Goal: Transaction & Acquisition: Obtain resource

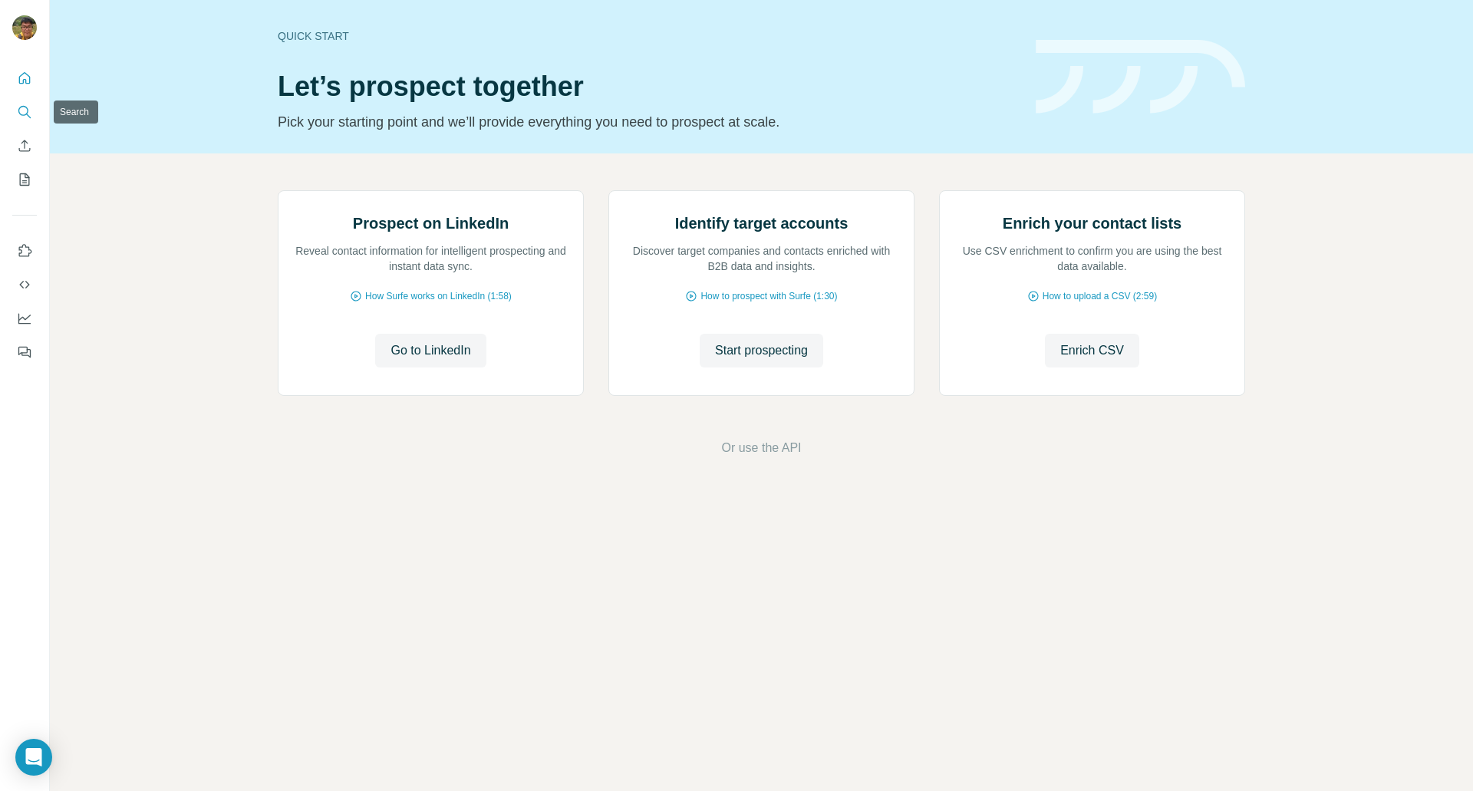
click at [26, 118] on icon "Search" at bounding box center [24, 111] width 15 height 15
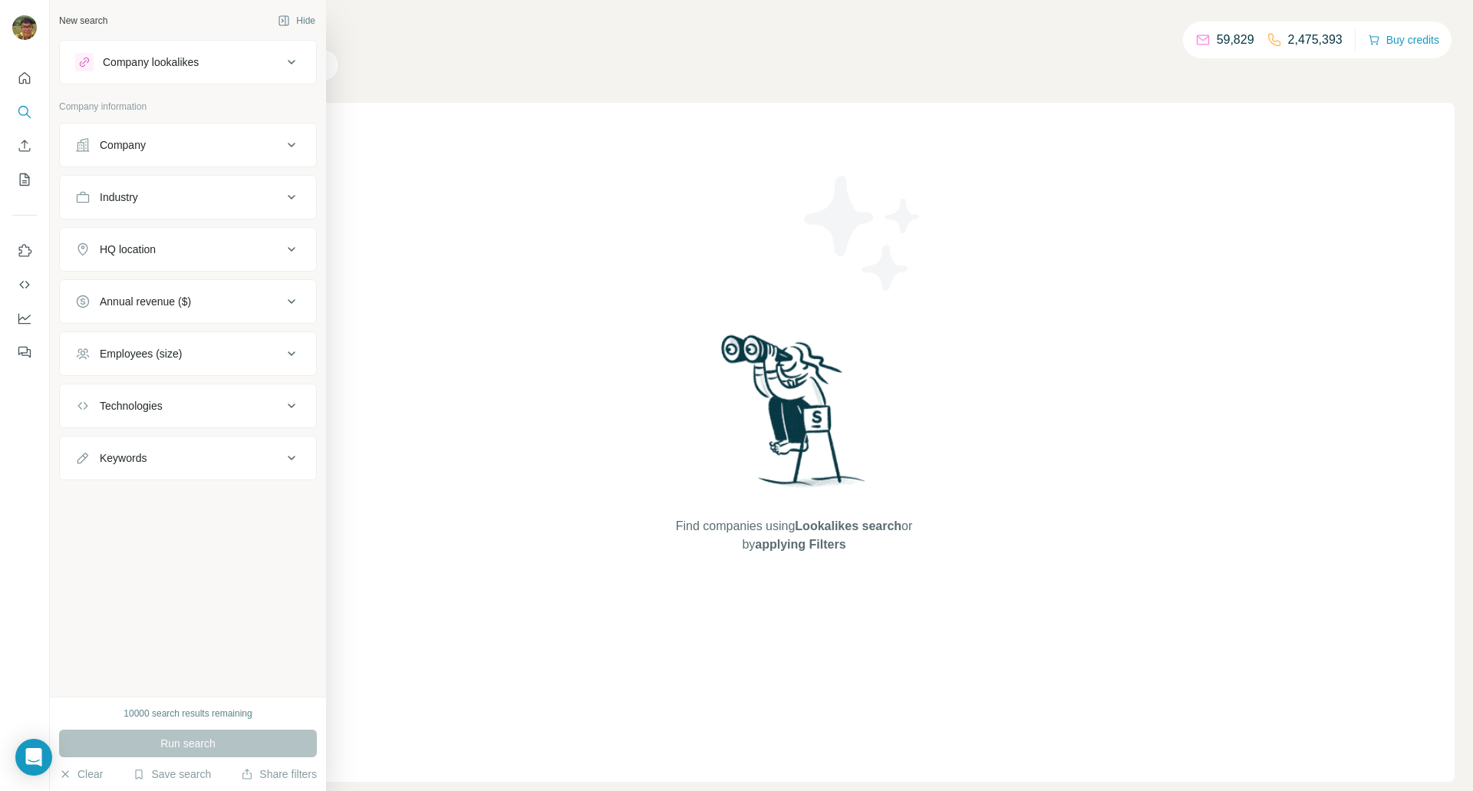
click at [163, 137] on div "Company" at bounding box center [178, 144] width 207 height 15
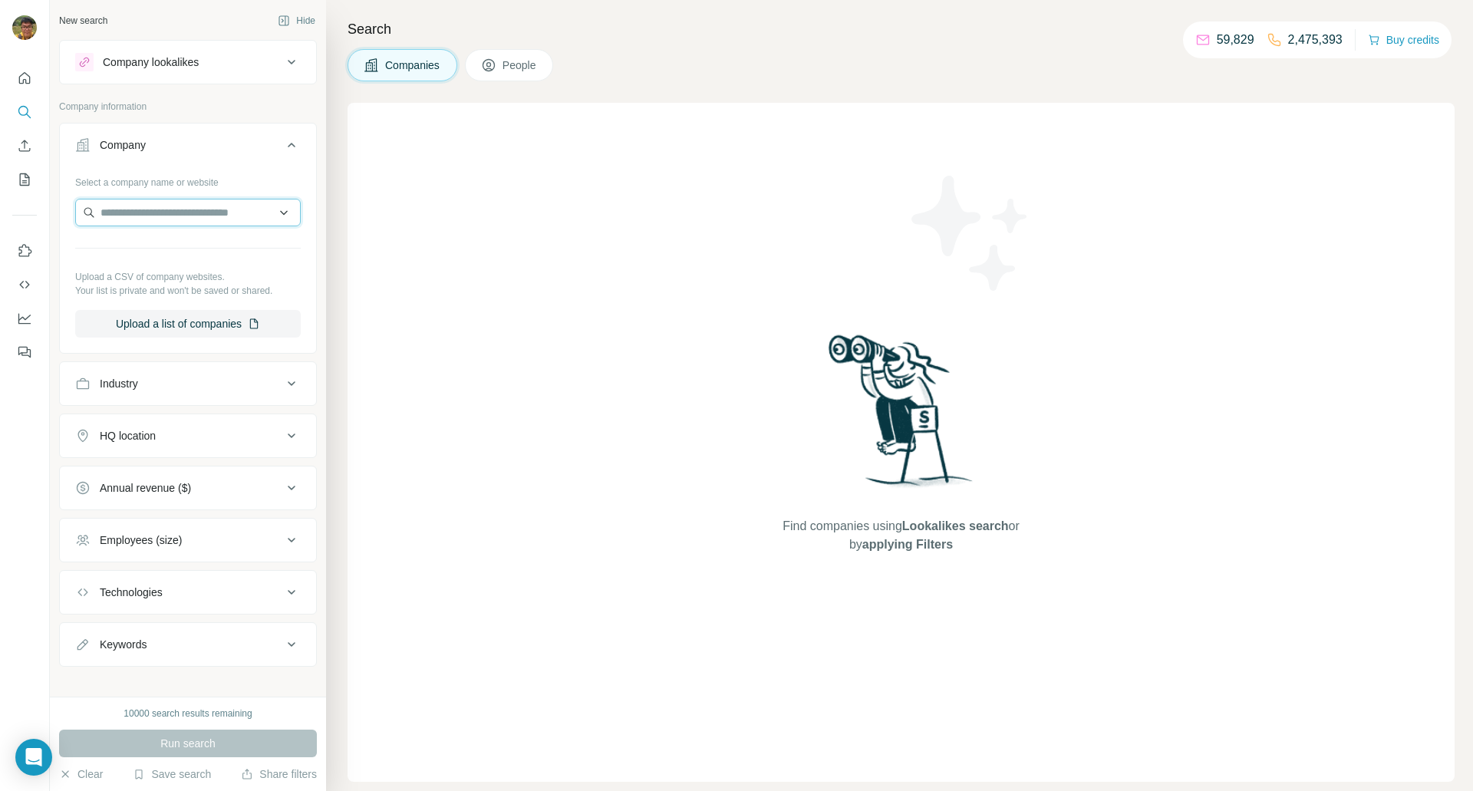
click at [173, 200] on input "text" at bounding box center [188, 213] width 226 height 28
paste input "**********"
type input "**********"
click at [161, 262] on p "[DOMAIN_NAME]" at bounding box center [156, 262] width 74 height 14
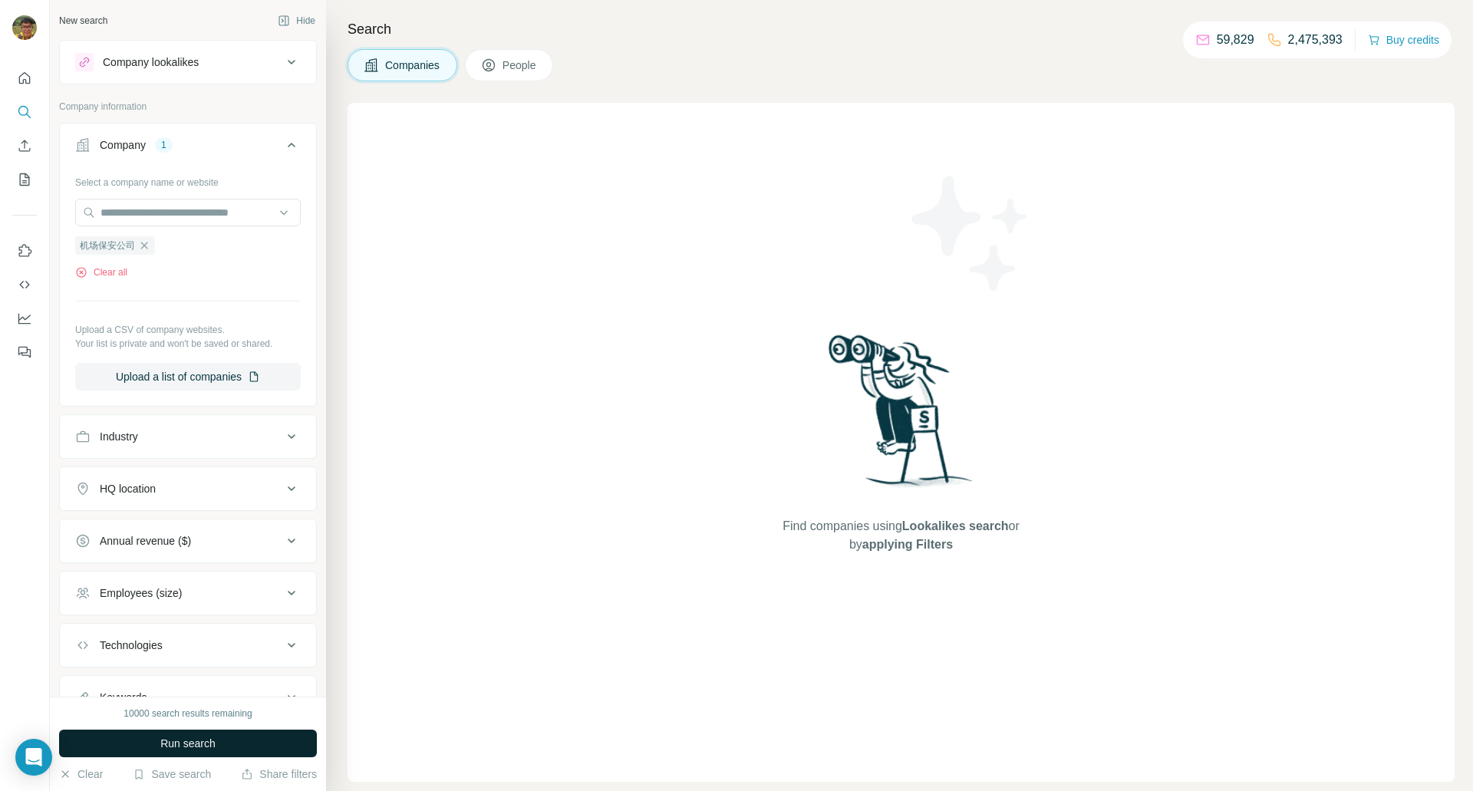
click at [258, 741] on button "Run search" at bounding box center [188, 744] width 258 height 28
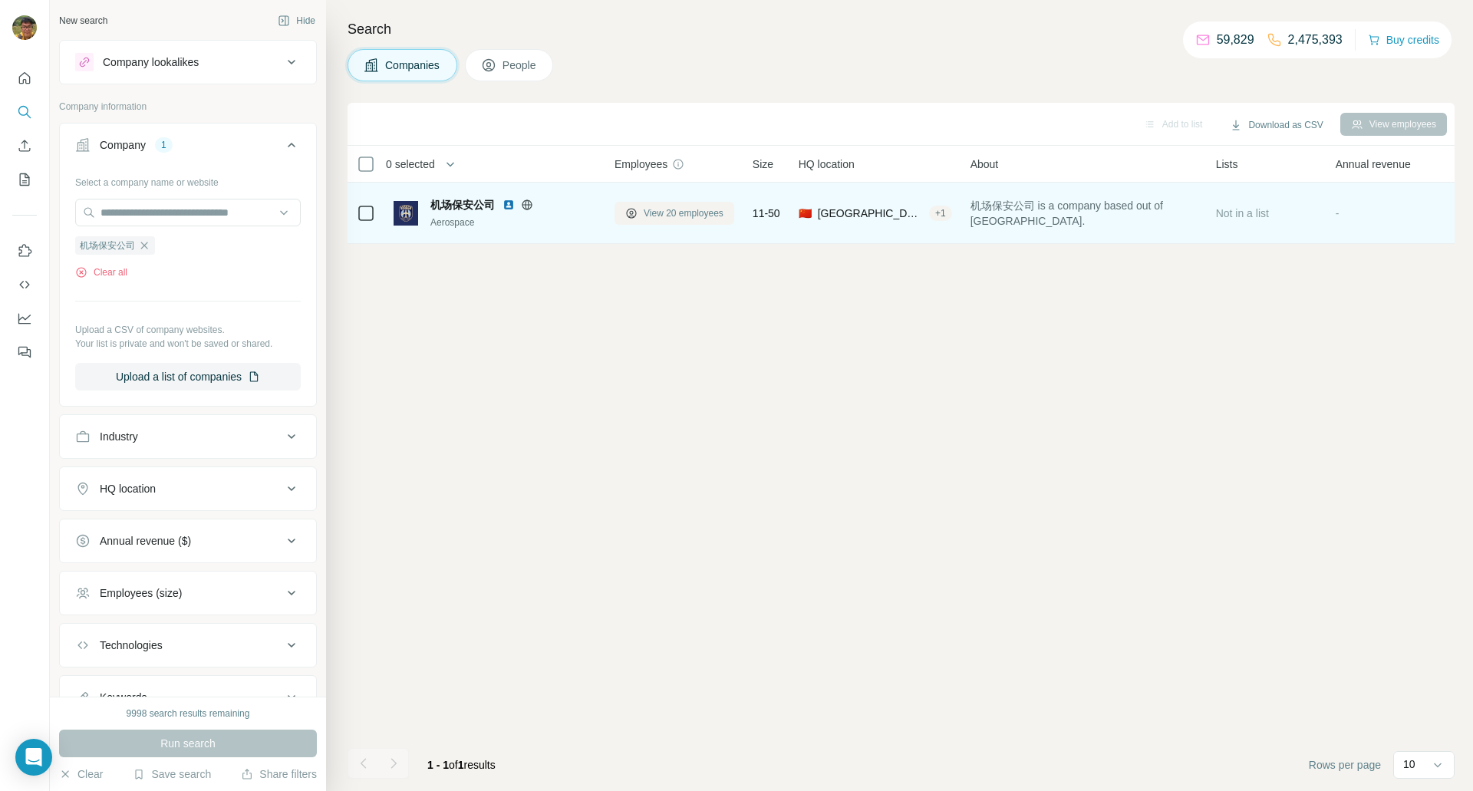
click at [645, 216] on span "View 20 employees" at bounding box center [684, 213] width 80 height 14
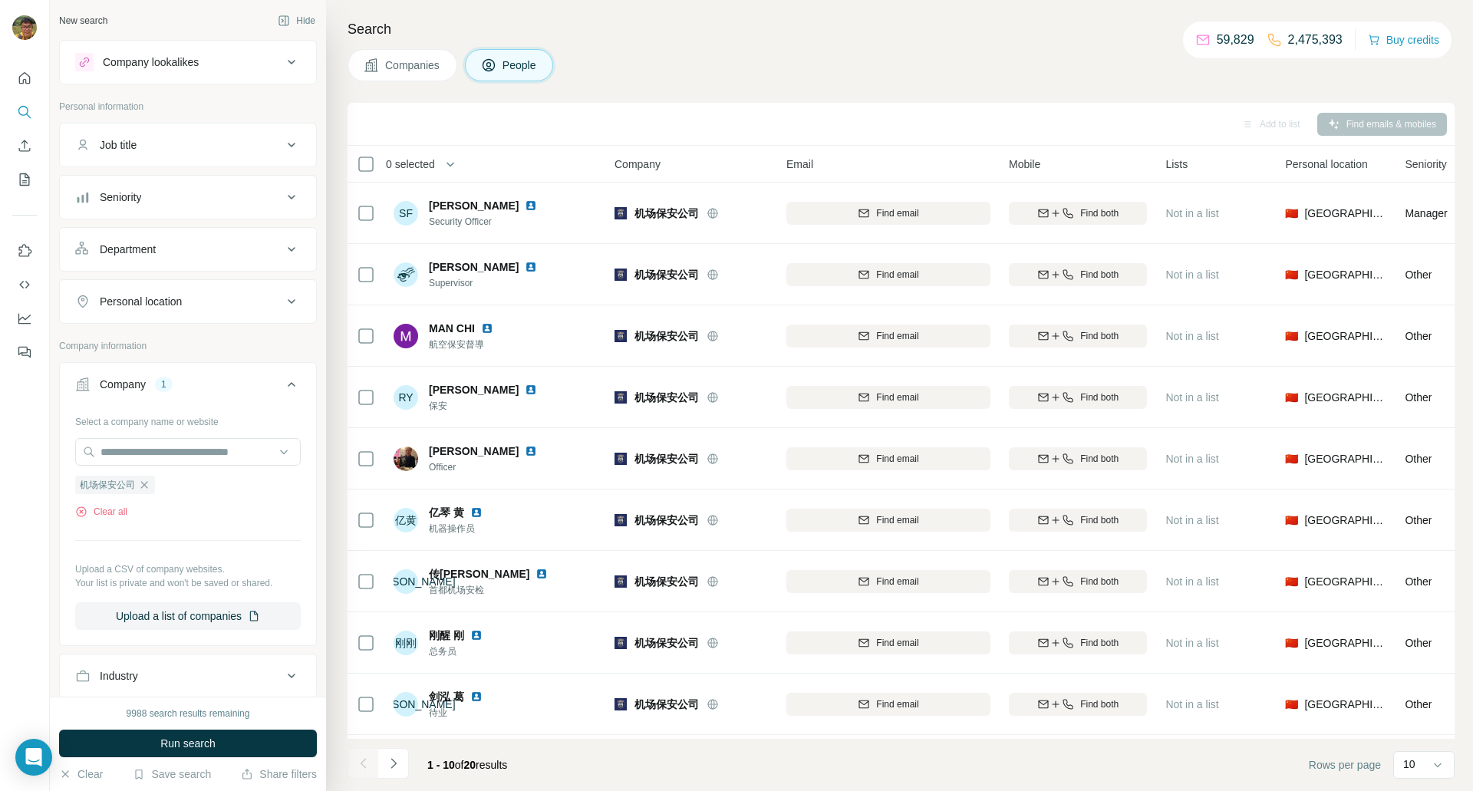
click at [368, 175] on th "0 selected" at bounding box center [471, 164] width 246 height 37
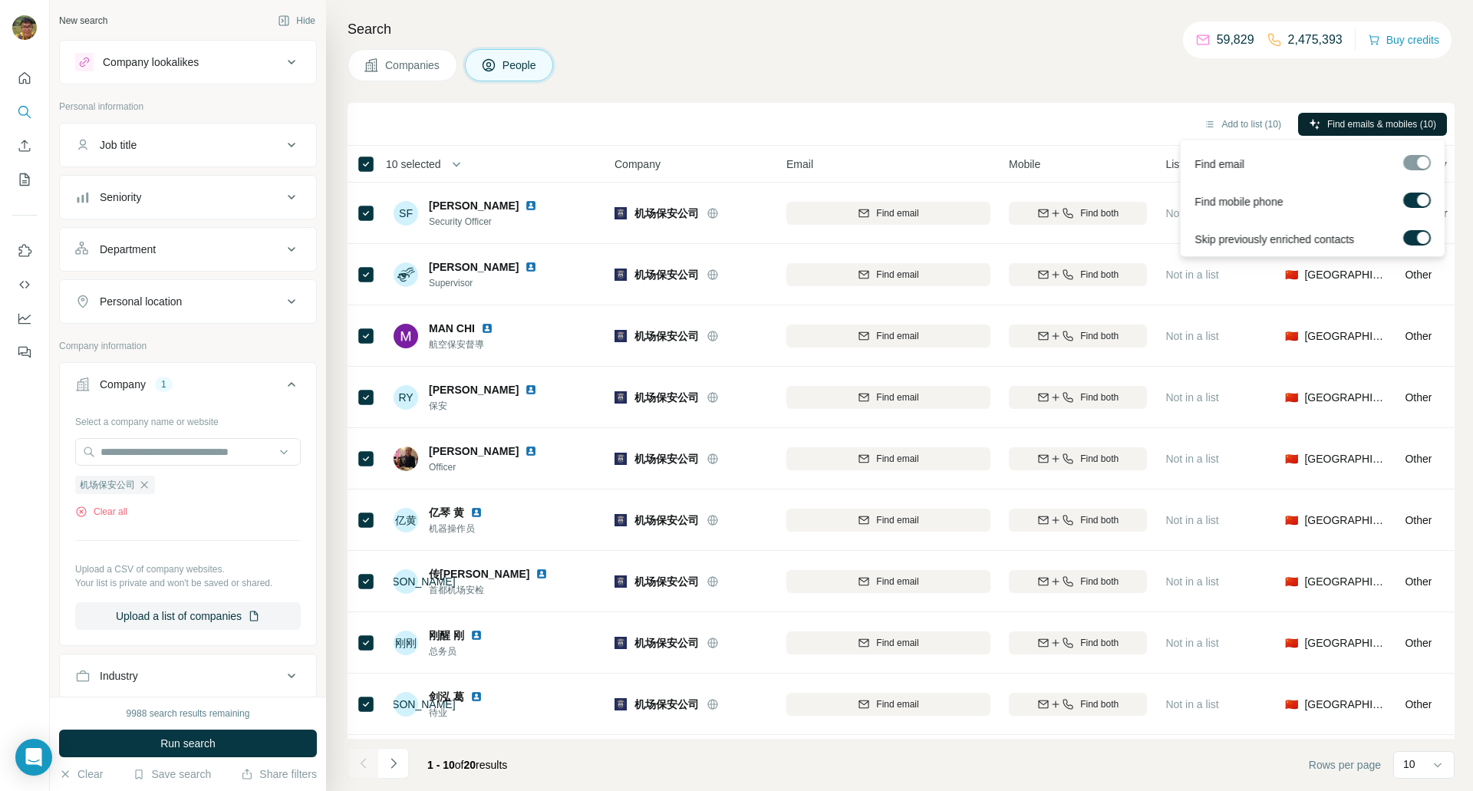
click at [1346, 128] on span "Find emails & mobiles (10)" at bounding box center [1382, 124] width 109 height 14
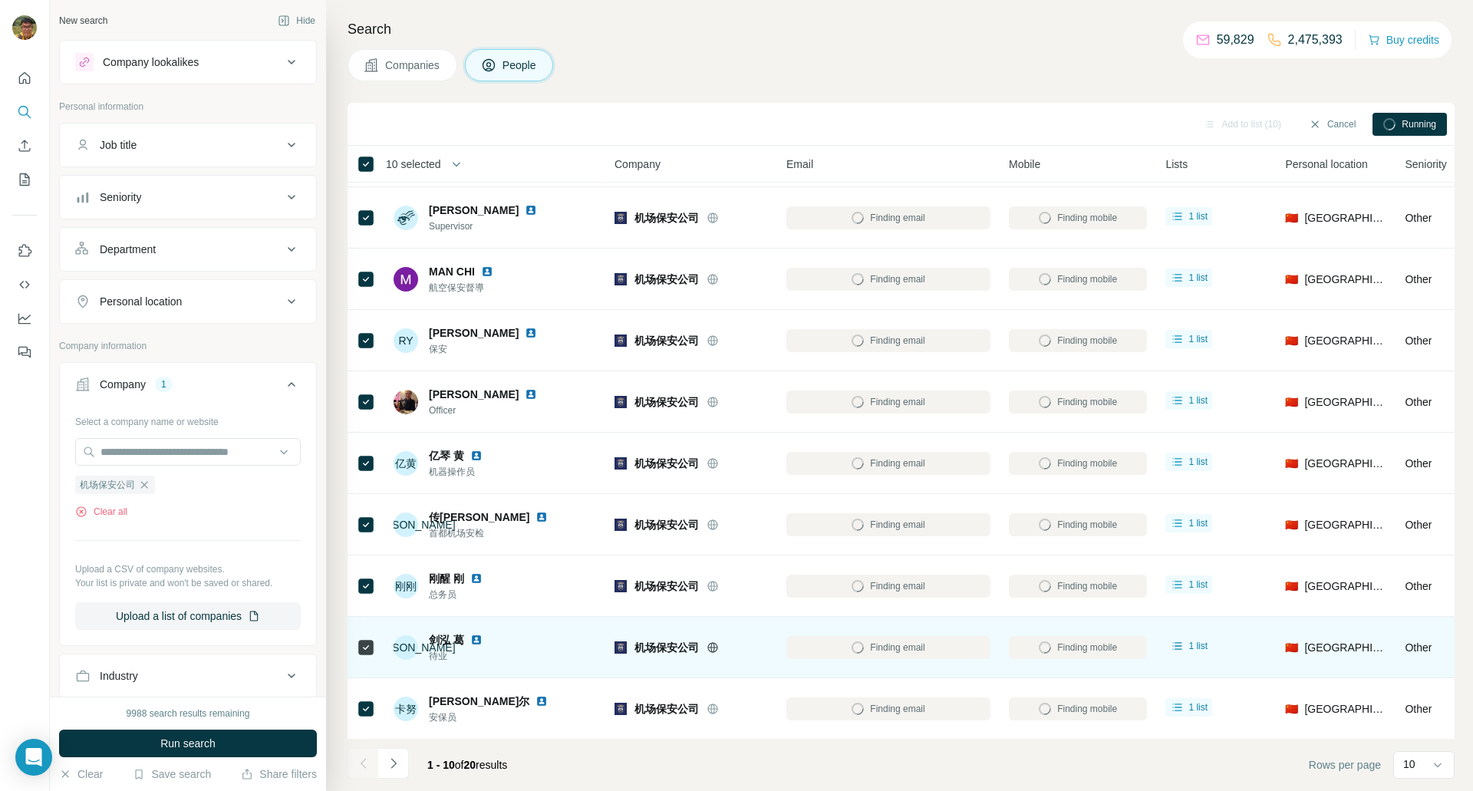
scroll to position [58, 0]
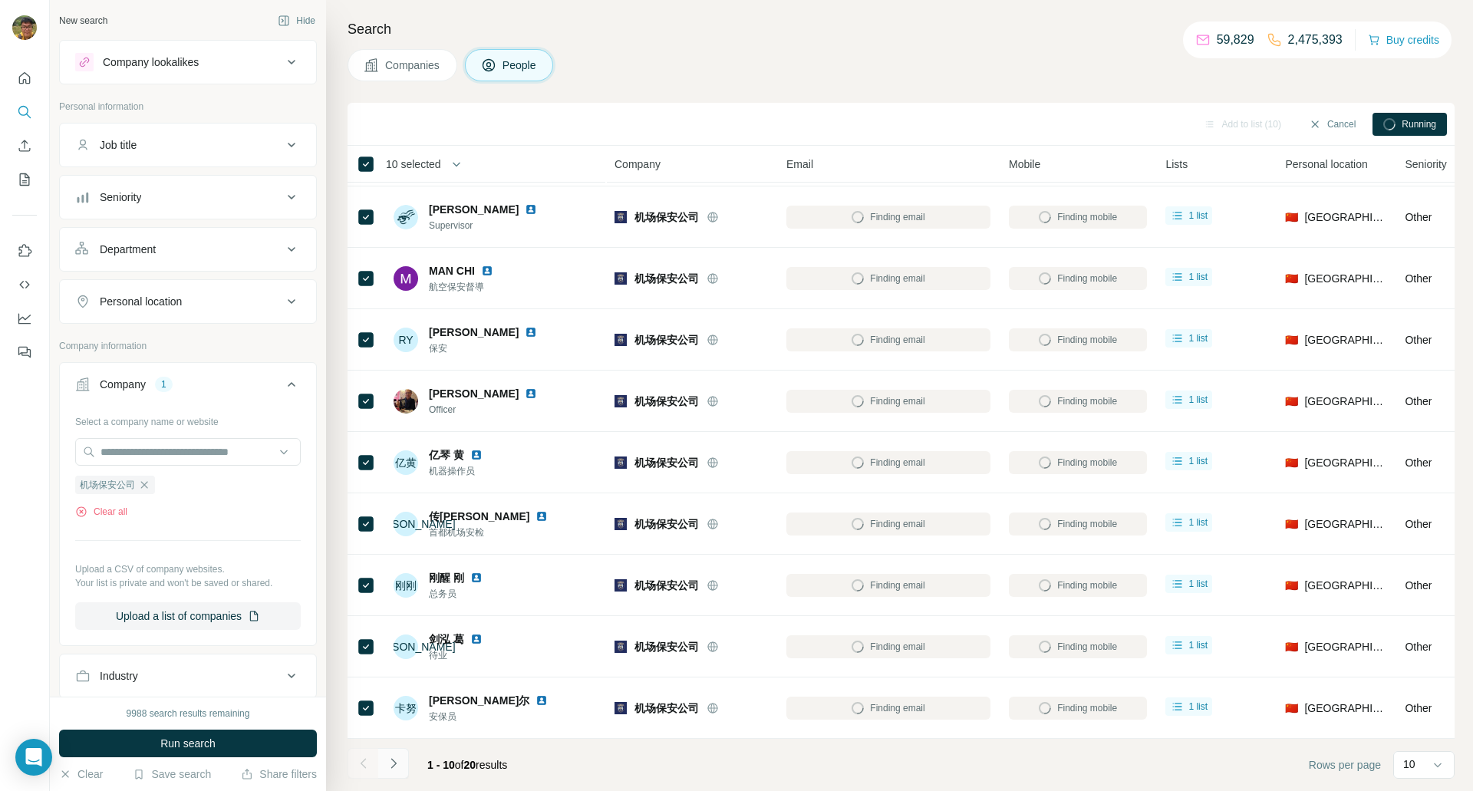
click at [397, 761] on icon "Navigate to next page" at bounding box center [393, 763] width 15 height 15
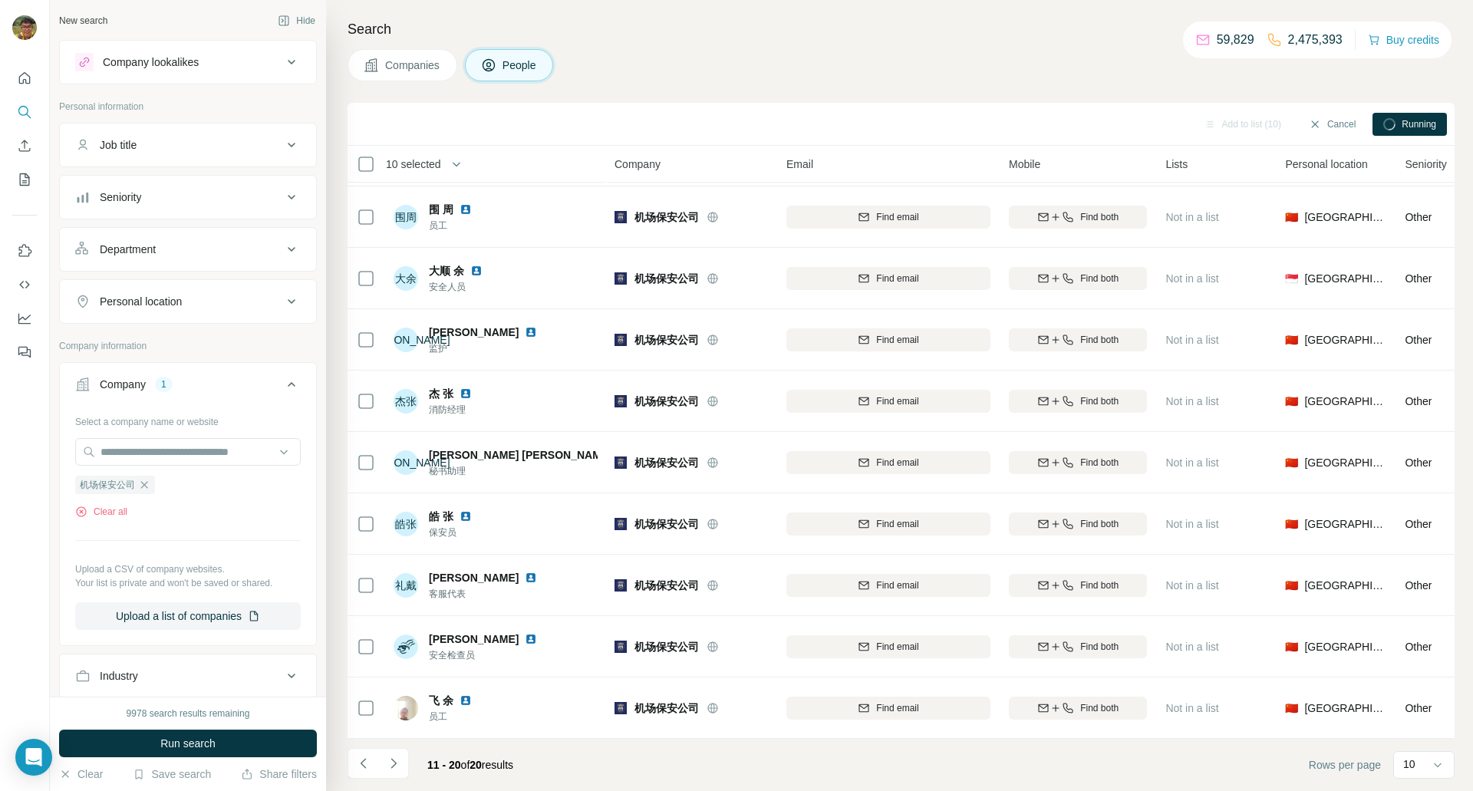
click at [372, 174] on th "10 selected" at bounding box center [471, 164] width 246 height 37
click at [361, 172] on icon at bounding box center [366, 164] width 18 height 18
click at [361, 774] on button "Navigate to previous page" at bounding box center [363, 763] width 31 height 31
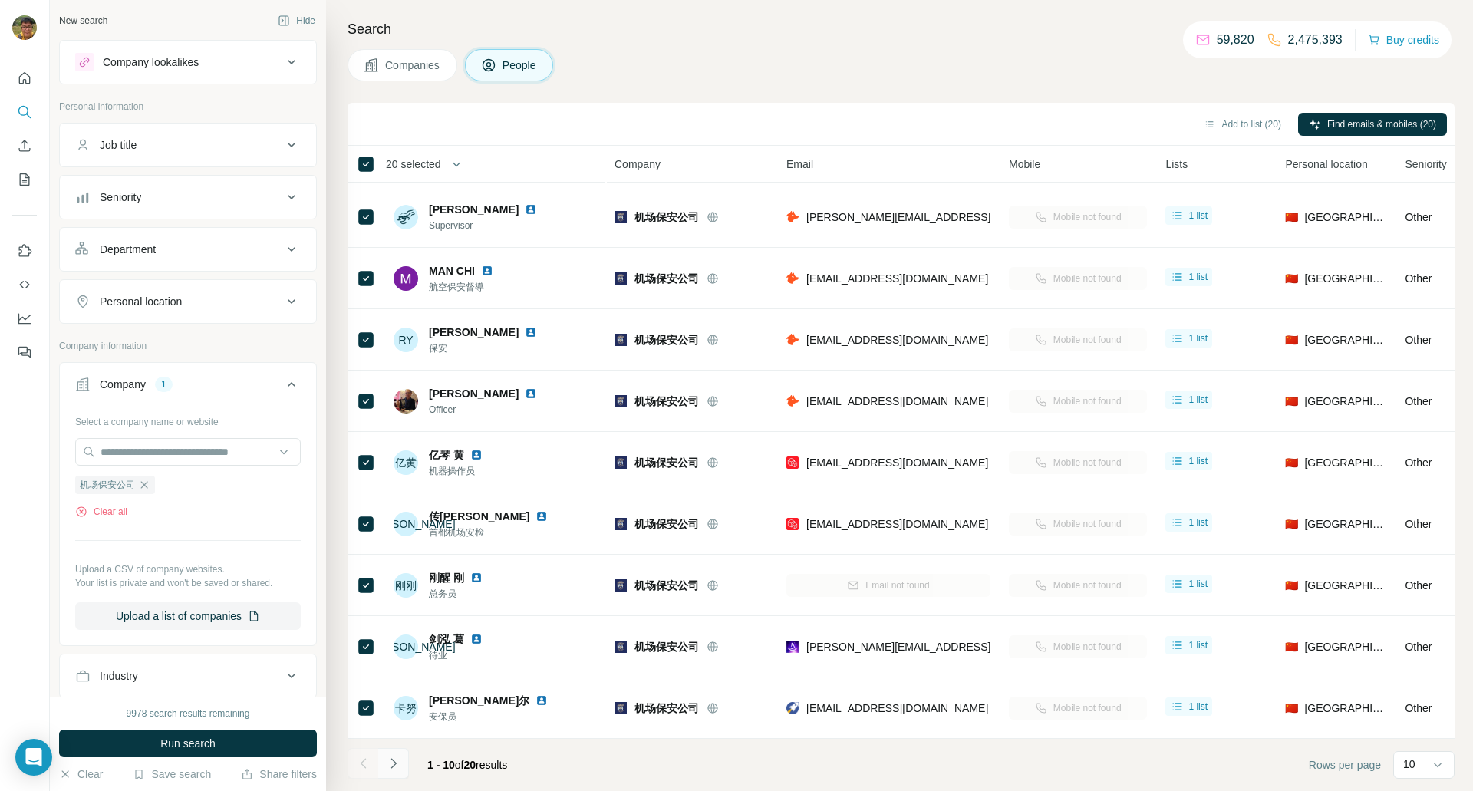
click at [398, 754] on button "Navigate to next page" at bounding box center [393, 763] width 31 height 31
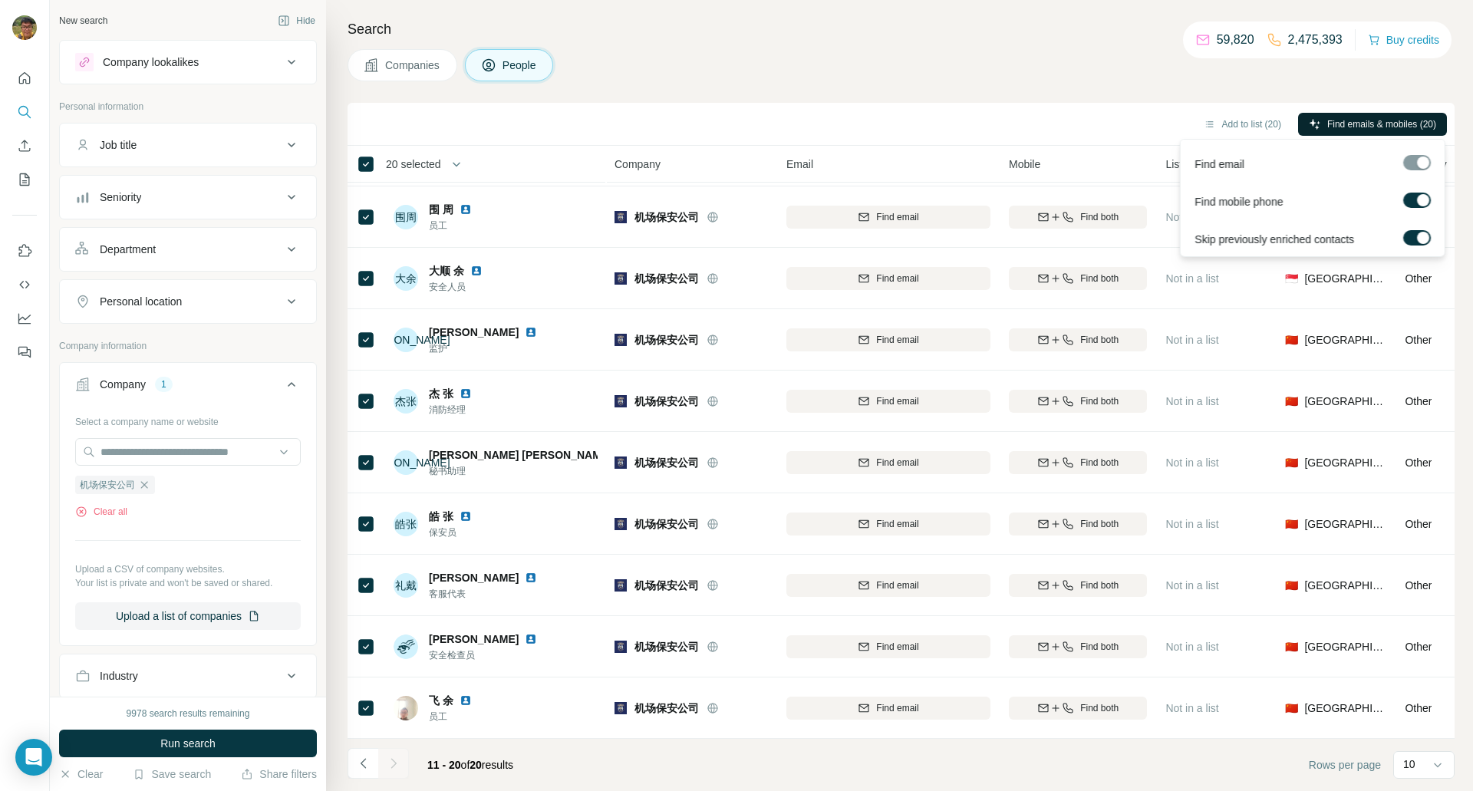
click at [1333, 125] on span "Find emails & mobiles (20)" at bounding box center [1382, 124] width 109 height 14
